Goal: Navigation & Orientation: Find specific page/section

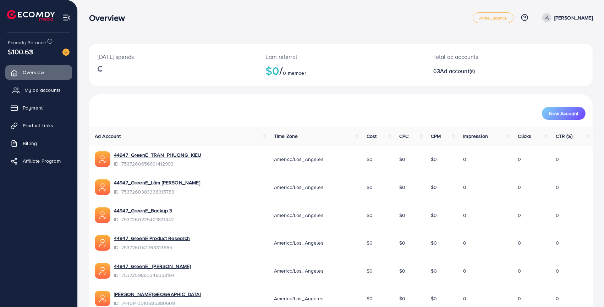
click at [40, 92] on span "My ad accounts" at bounding box center [42, 90] width 36 height 7
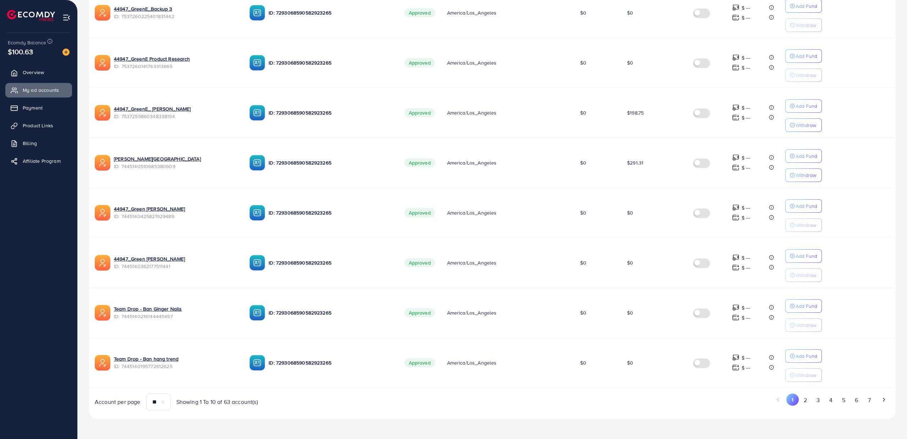
scroll to position [289, 0]
click at [605, 307] on button "7" at bounding box center [869, 400] width 12 height 13
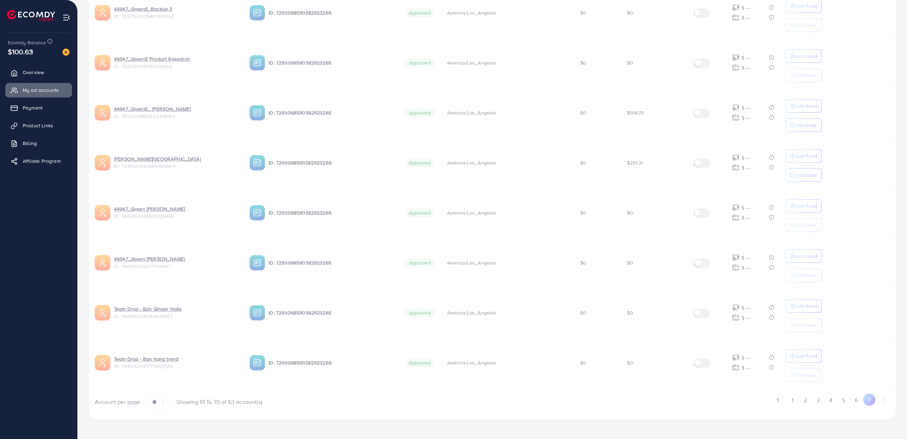
scroll to position [0, 0]
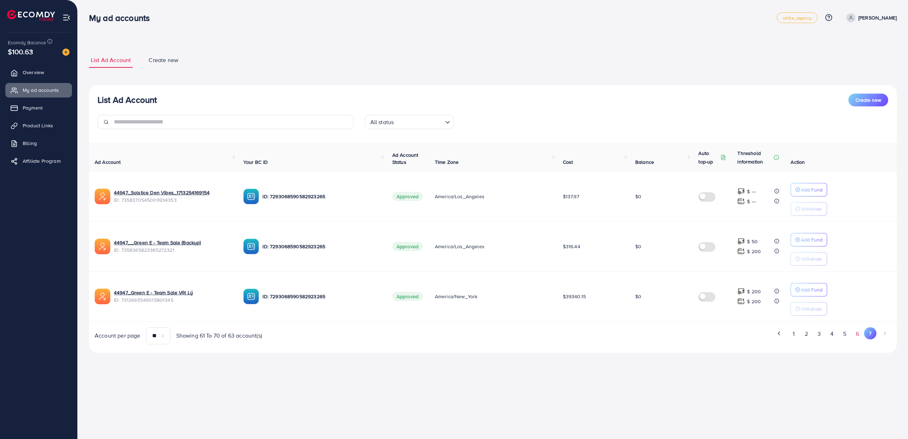
click at [605, 307] on button "6" at bounding box center [857, 333] width 13 height 13
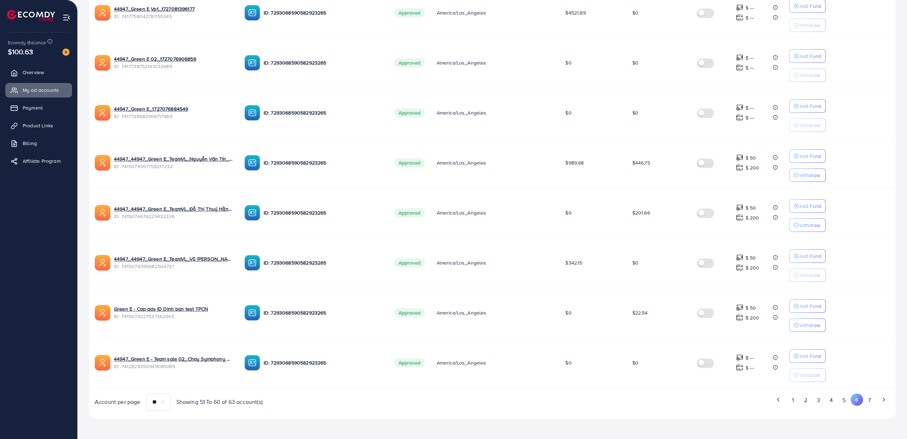
scroll to position [289, 0]
click at [605, 307] on button "5" at bounding box center [843, 400] width 13 height 13
